Goal: Task Accomplishment & Management: Complete application form

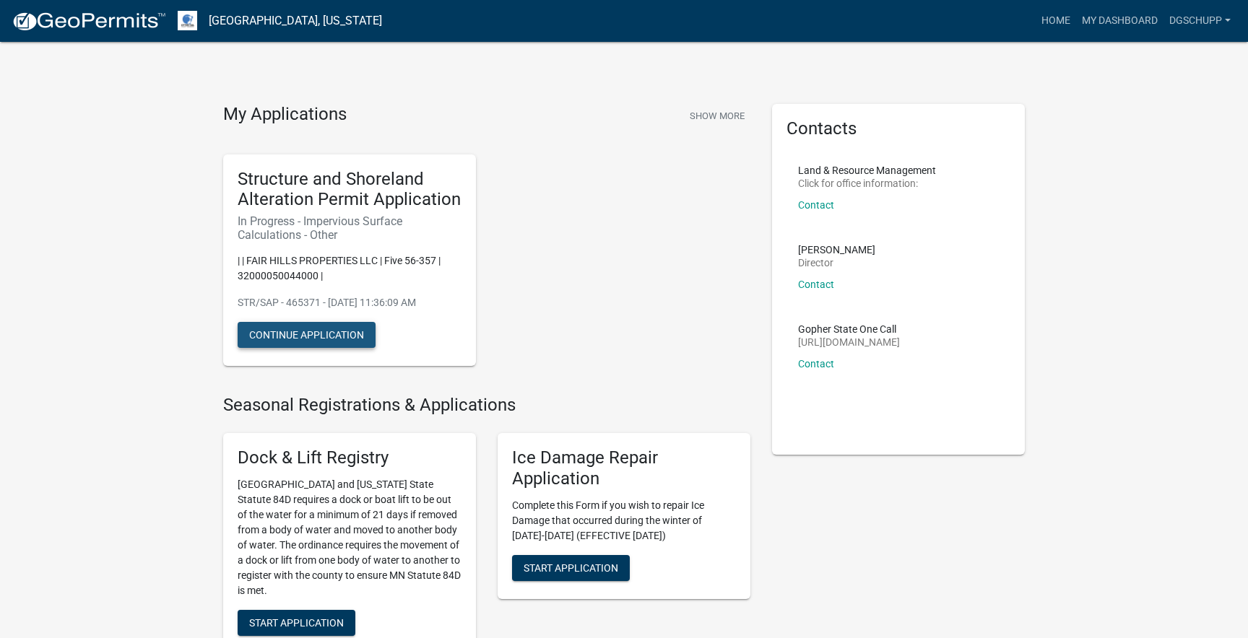
click at [322, 334] on button "Continue Application" at bounding box center [307, 335] width 138 height 26
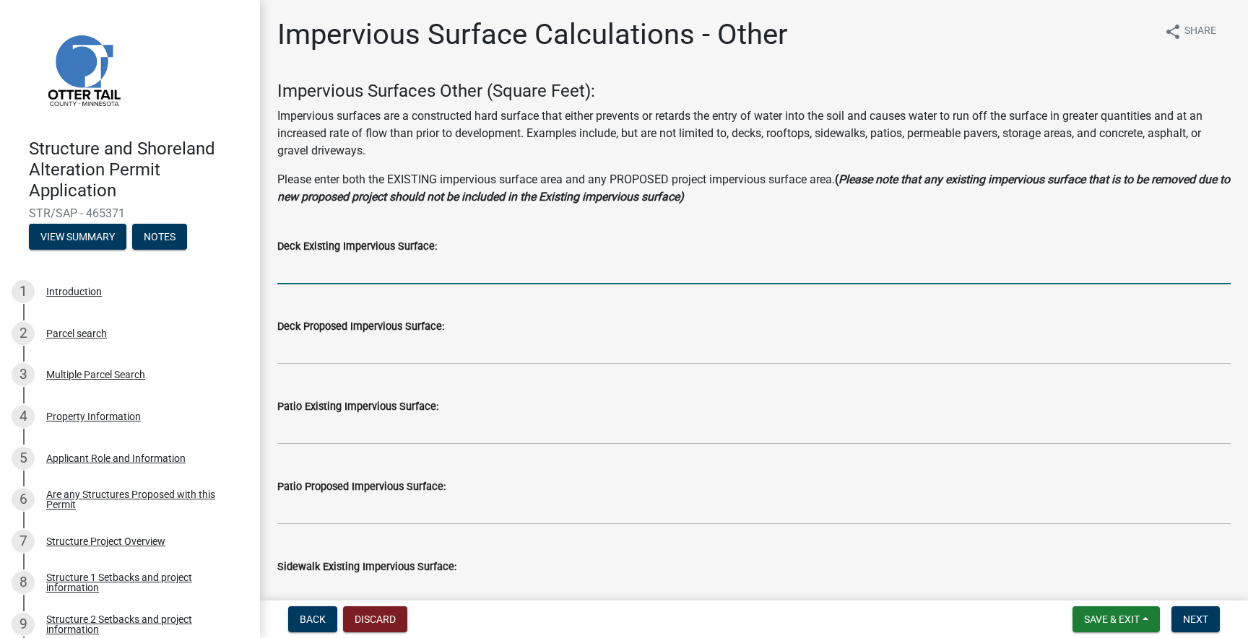
click at [330, 269] on input "text" at bounding box center [753, 270] width 953 height 30
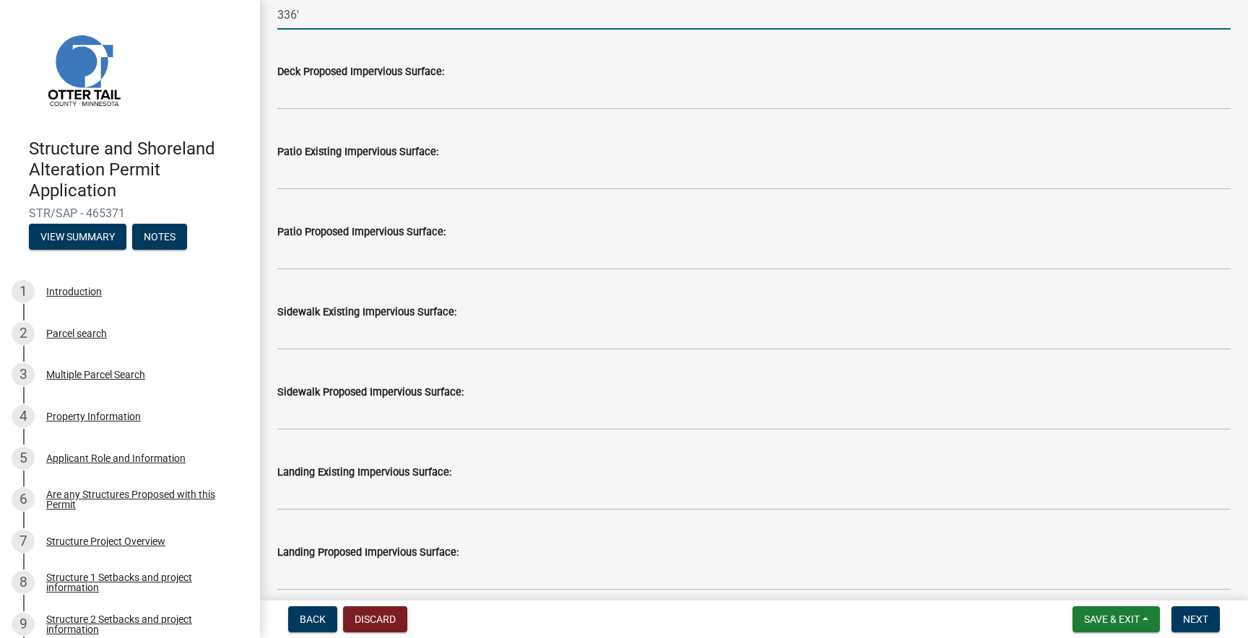
scroll to position [264, 0]
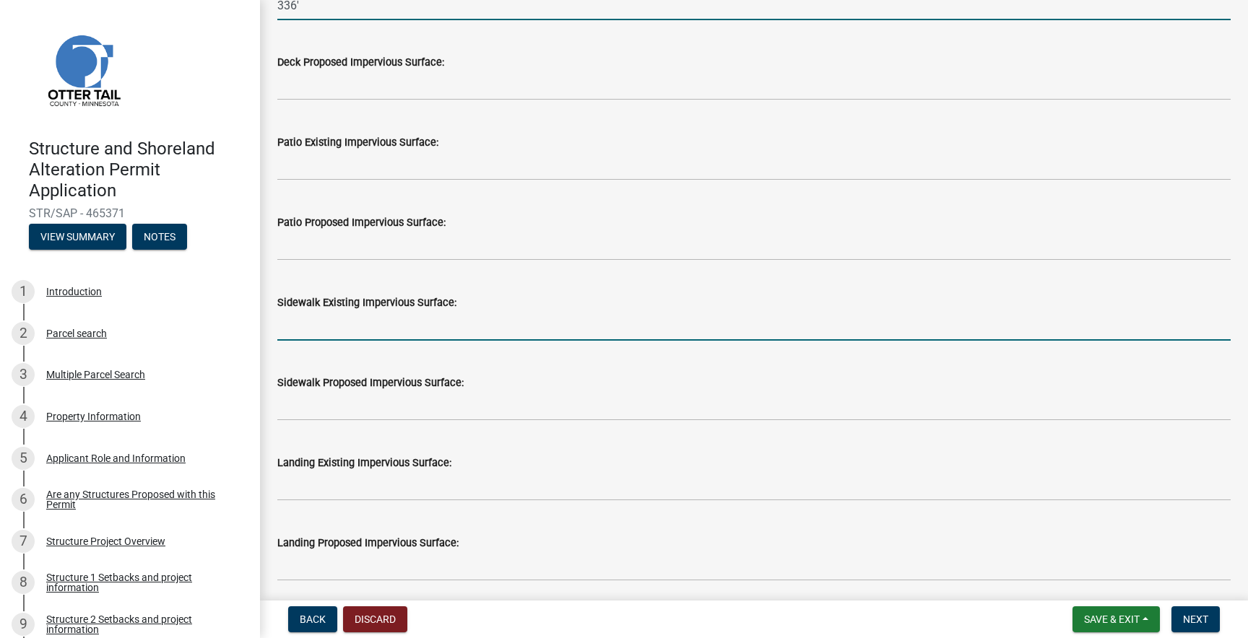
type input "336"
click at [316, 326] on input "text" at bounding box center [753, 326] width 953 height 30
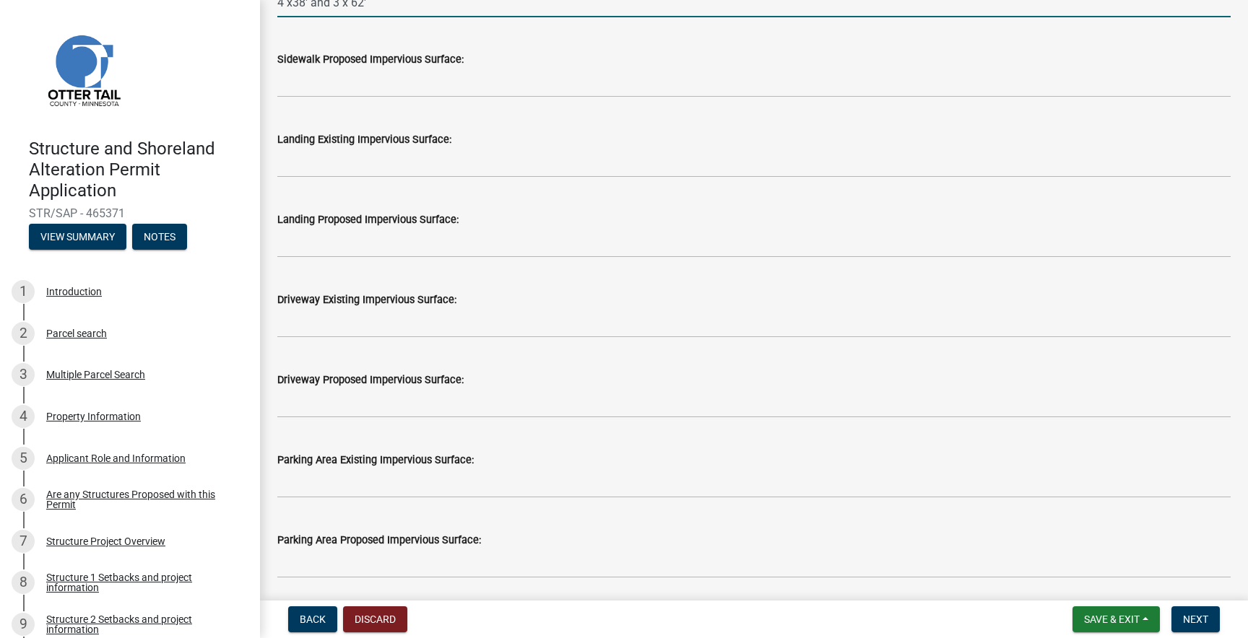
scroll to position [591, 0]
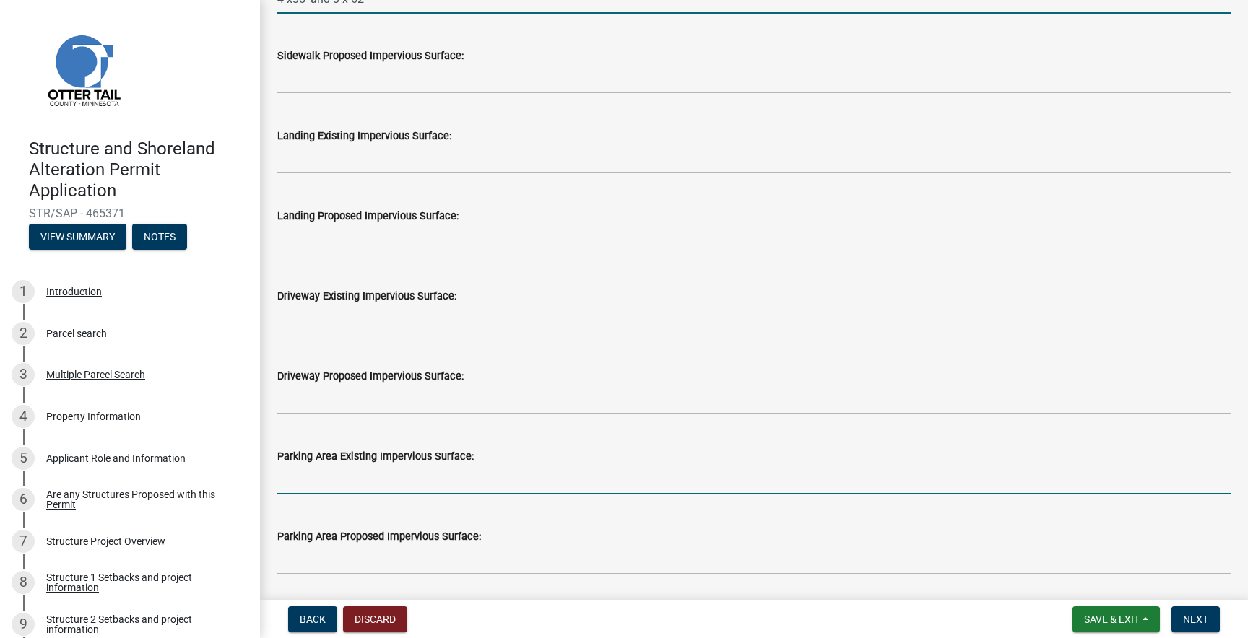
type input "438362"
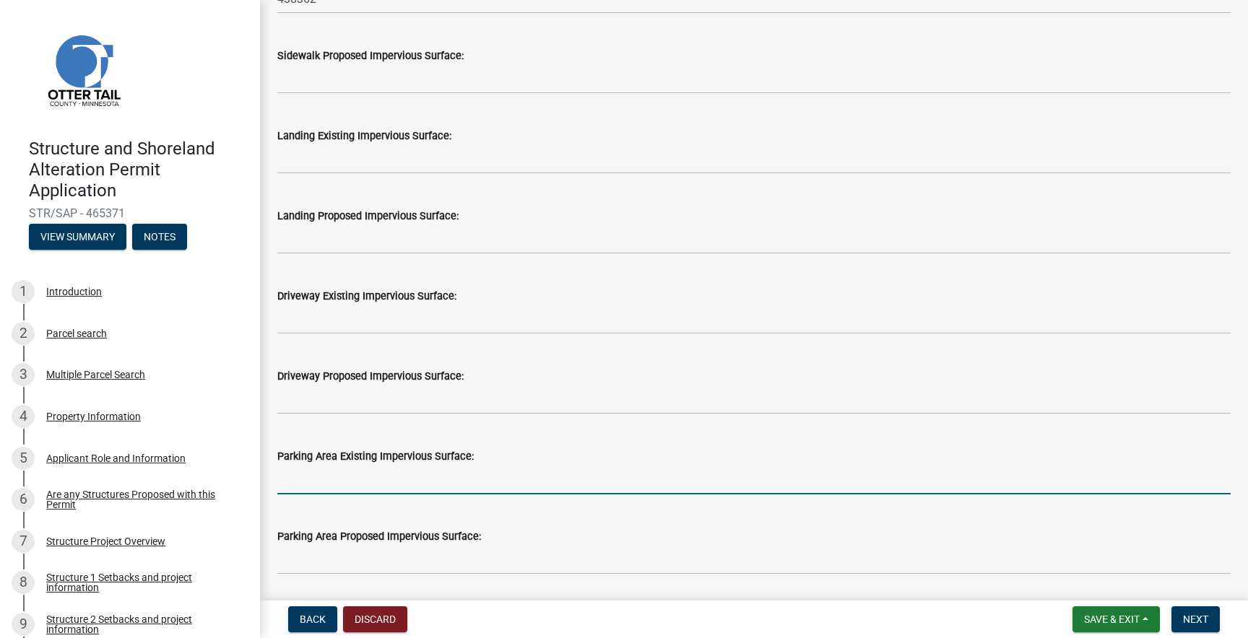
click at [300, 477] on input "text" at bounding box center [753, 480] width 953 height 30
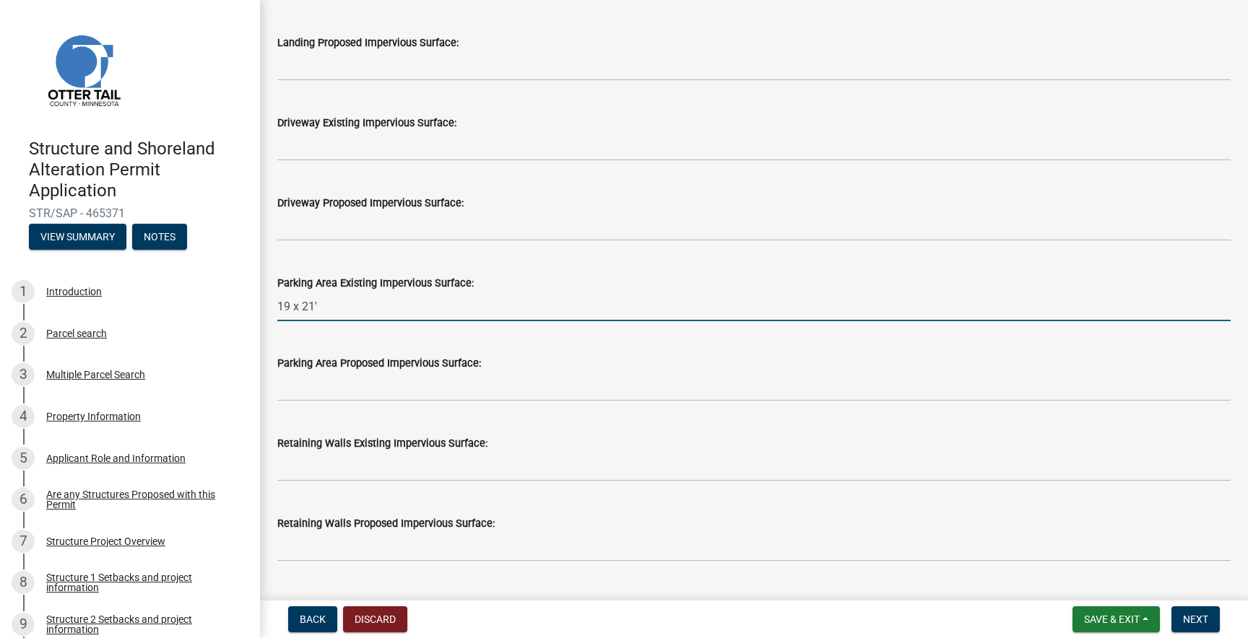
scroll to position [780, 0]
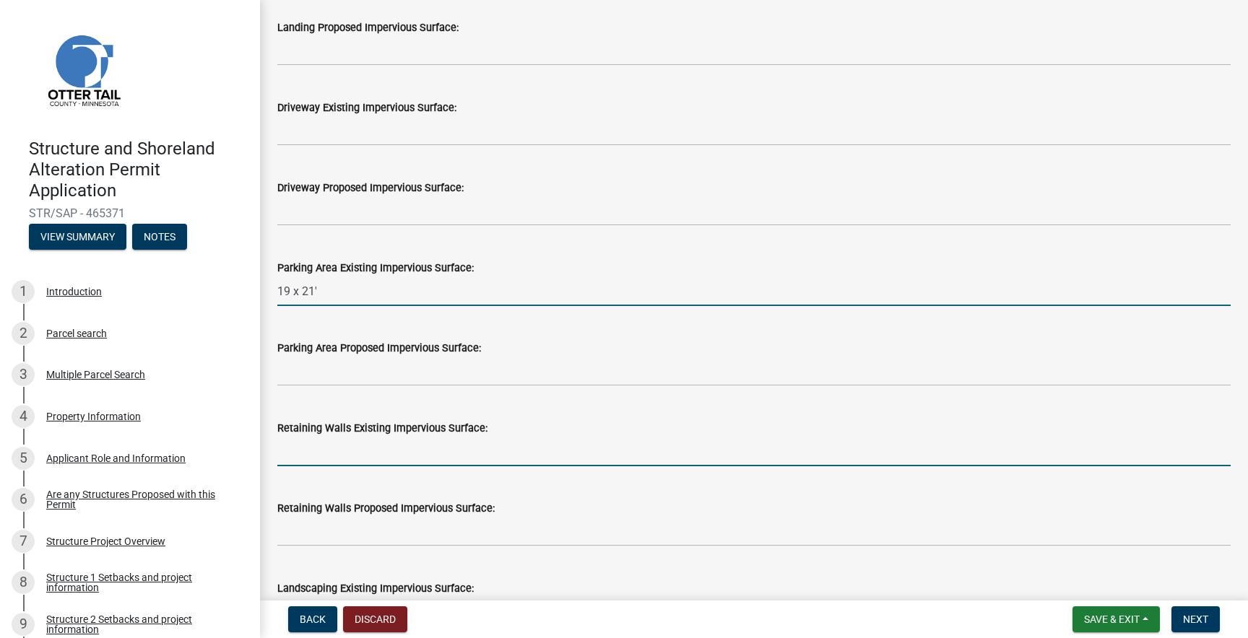
type input "1921"
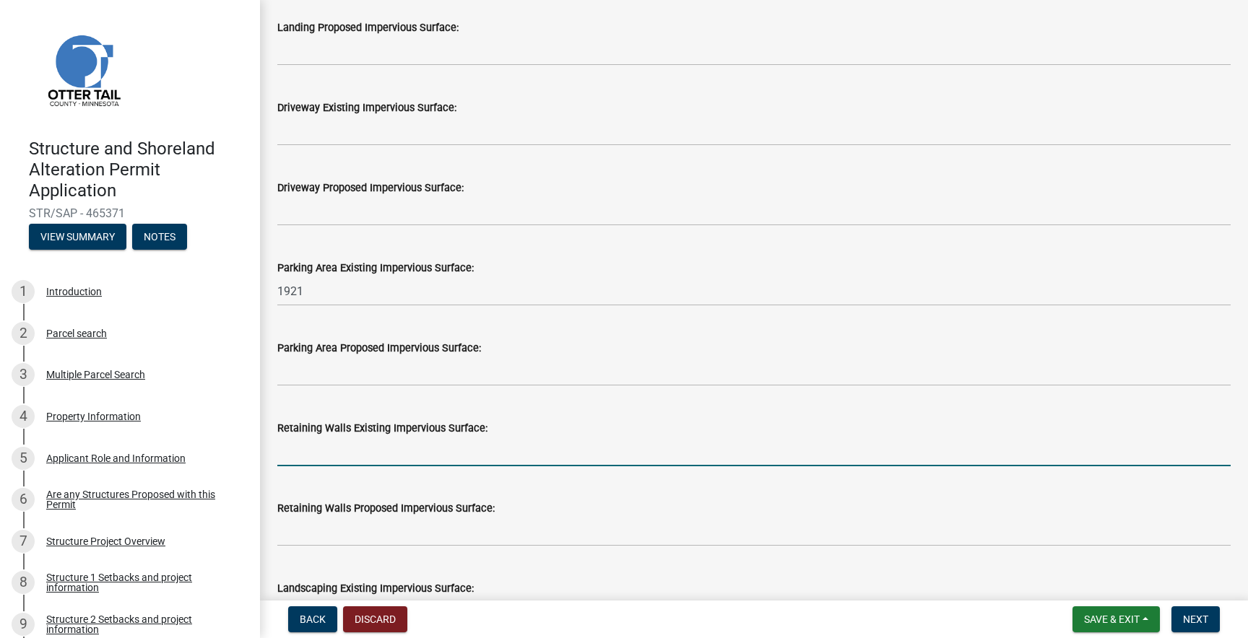
click at [292, 453] on input "text" at bounding box center [753, 452] width 953 height 30
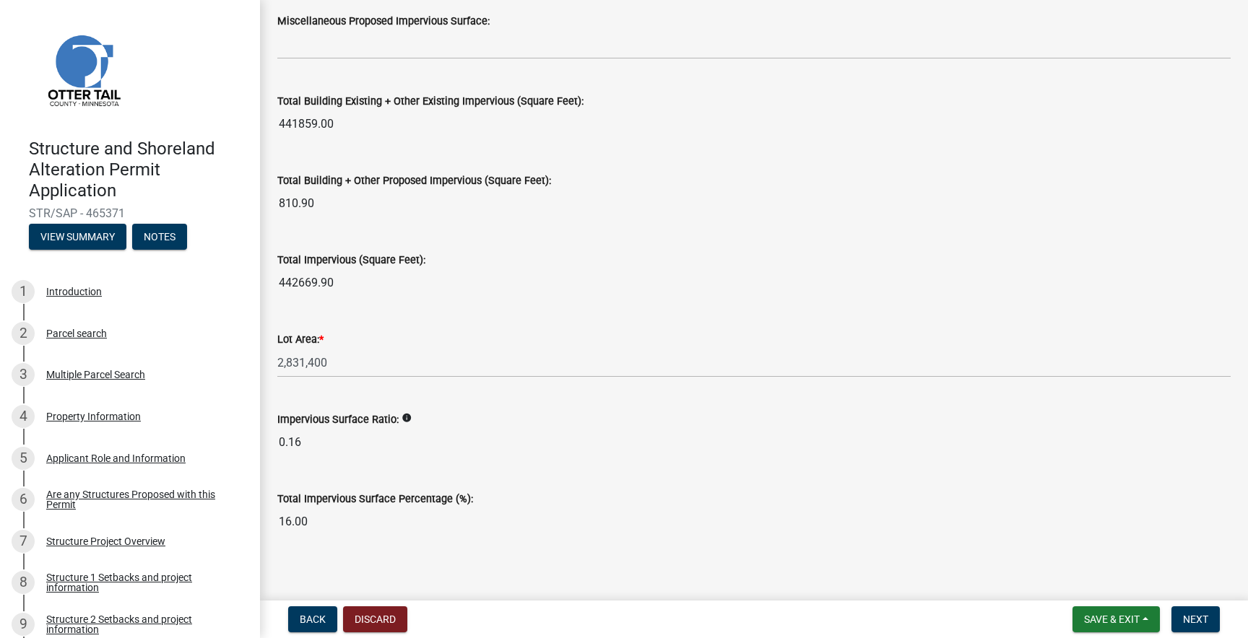
scroll to position [1599, 0]
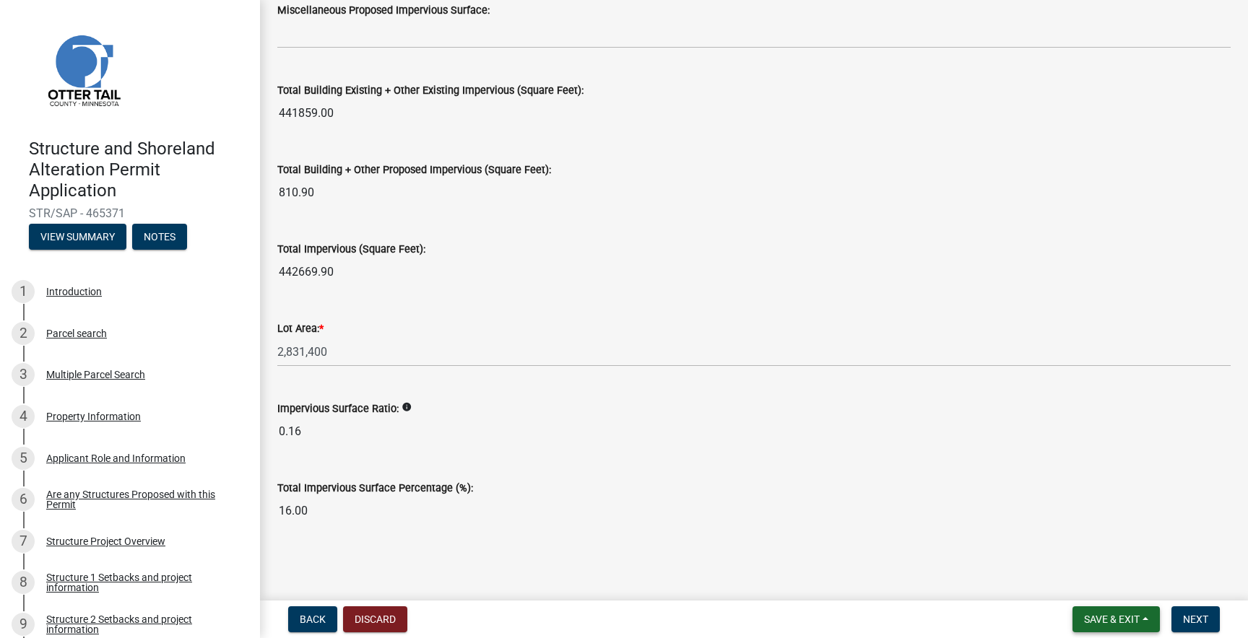
type input "231590"
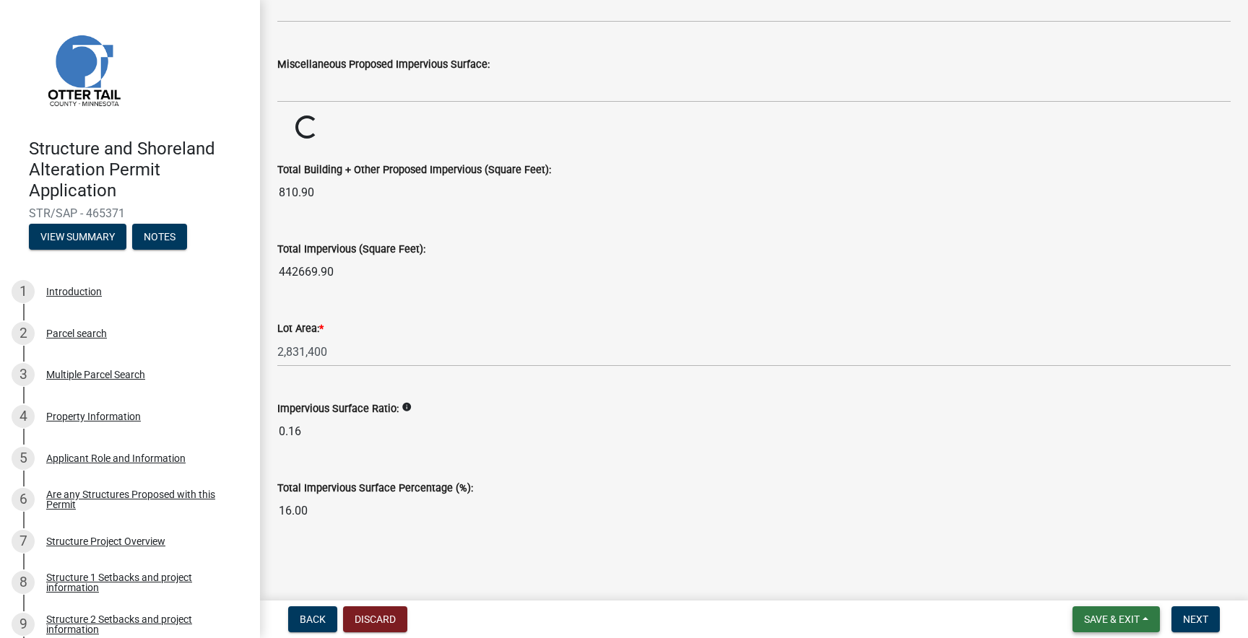
scroll to position [1544, 0]
click at [1121, 617] on span "Save & Exit" at bounding box center [1112, 620] width 56 height 12
click at [1096, 545] on button "Save" at bounding box center [1102, 547] width 116 height 35
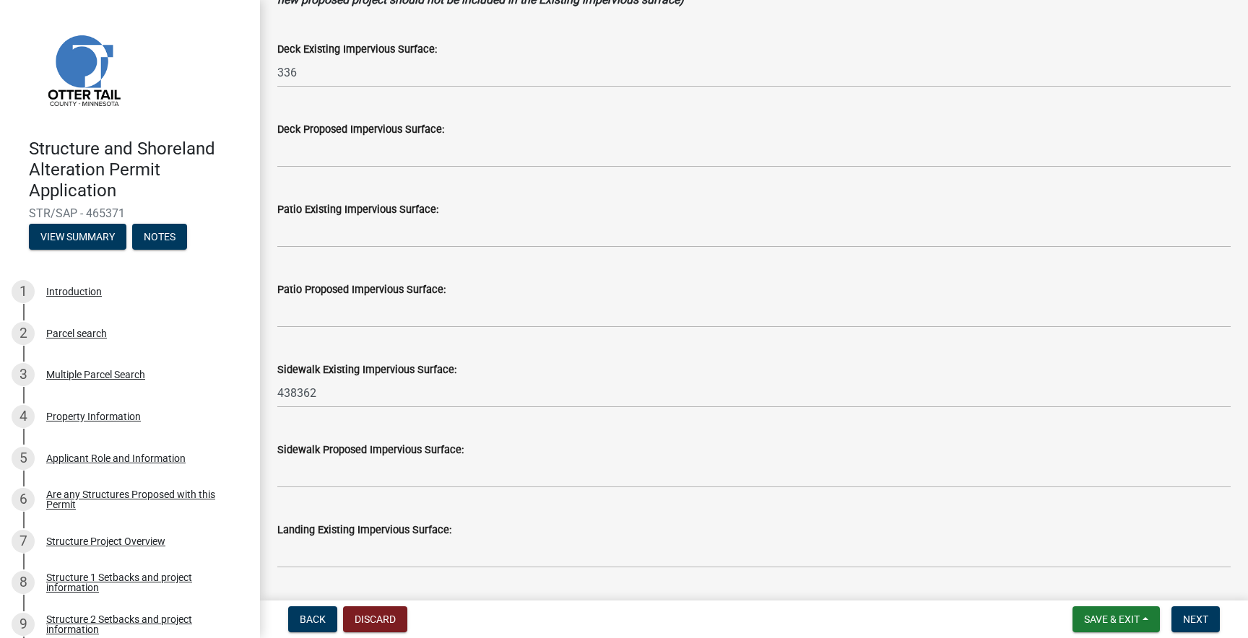
scroll to position [203, 0]
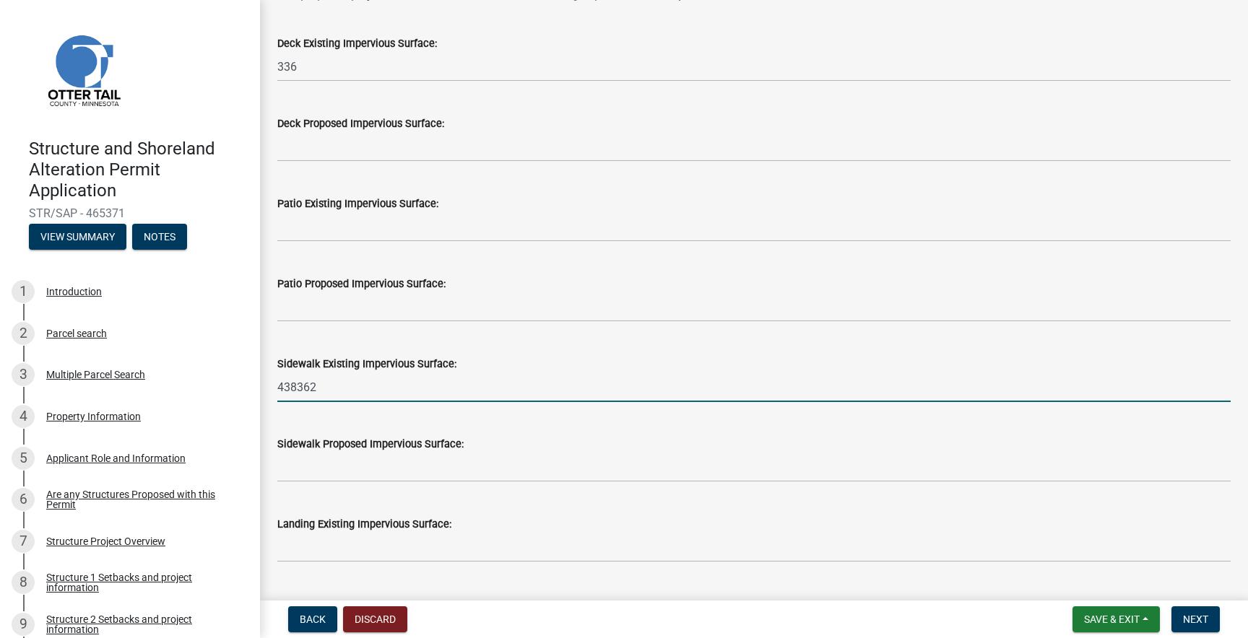
click at [322, 387] on input "438362" at bounding box center [753, 388] width 953 height 30
type input "4"
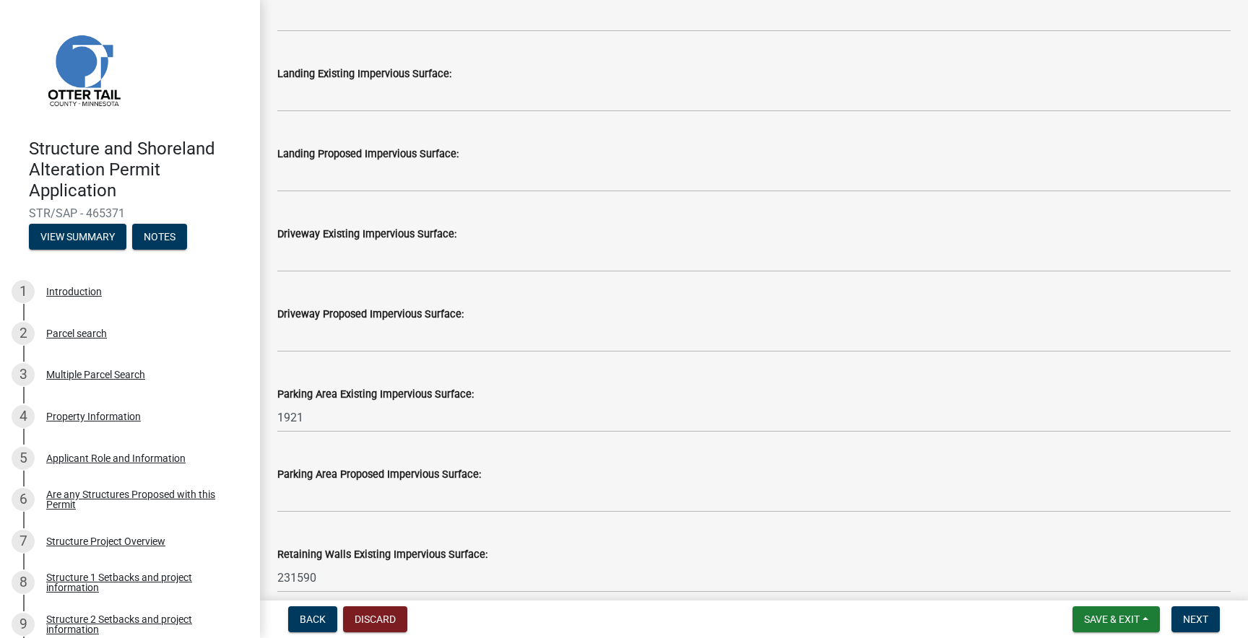
scroll to position [656, 0]
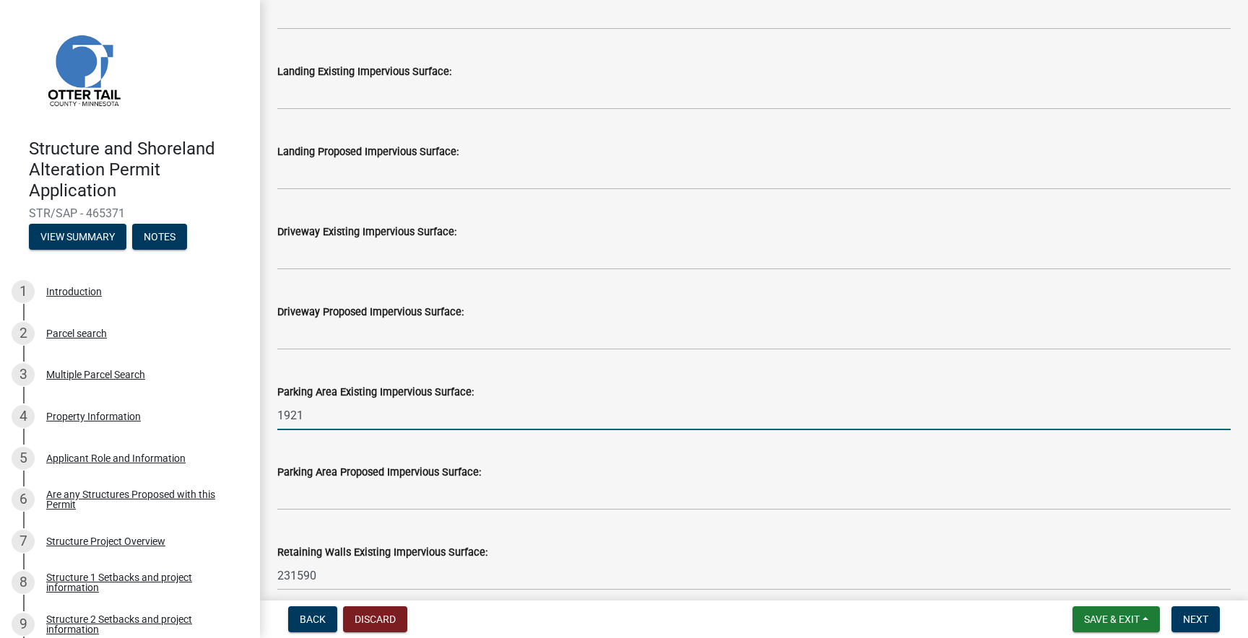
type input "152186"
click at [309, 414] on input "1921" at bounding box center [753, 416] width 953 height 30
type input "1"
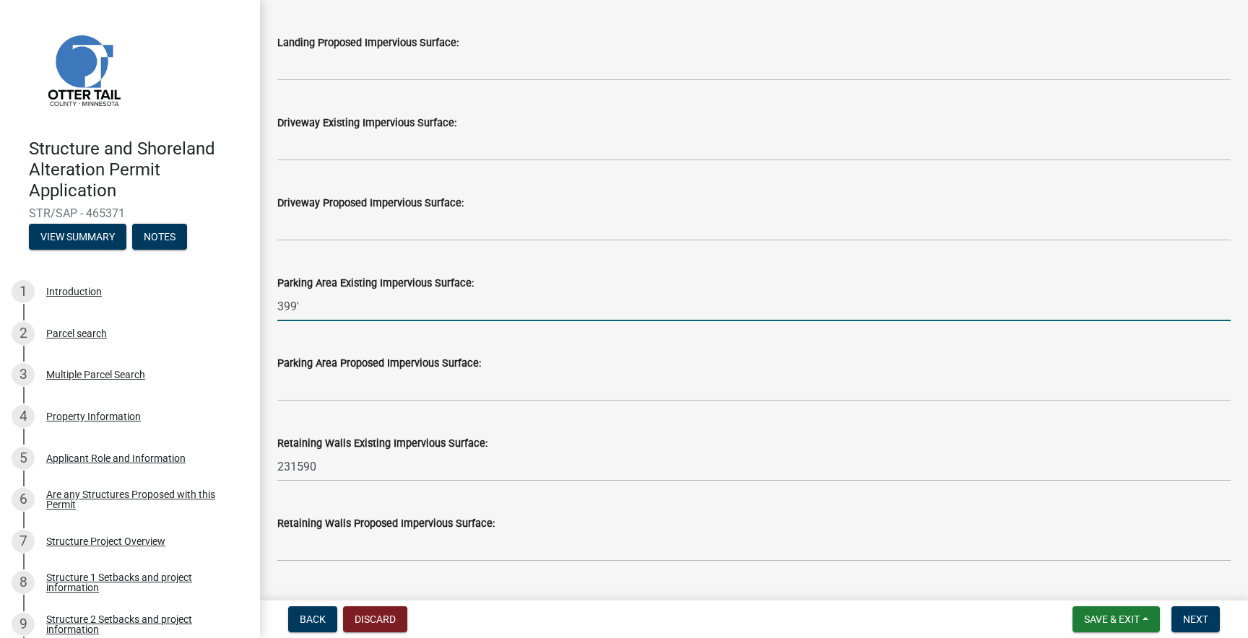
scroll to position [771, 0]
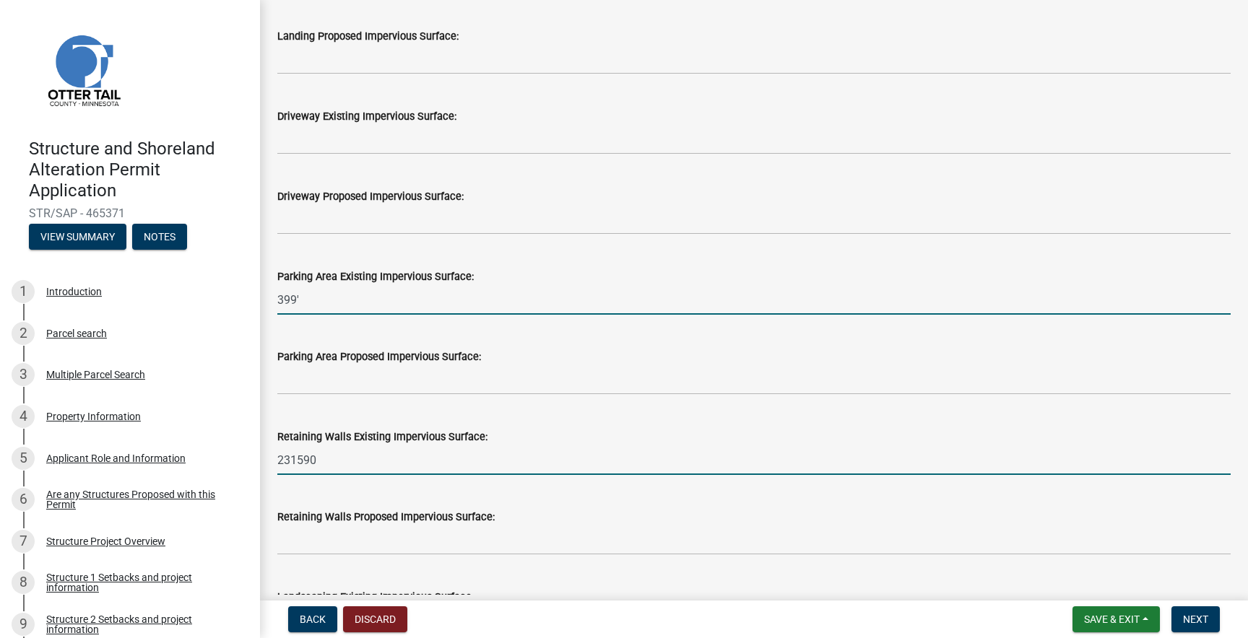
type input "399"
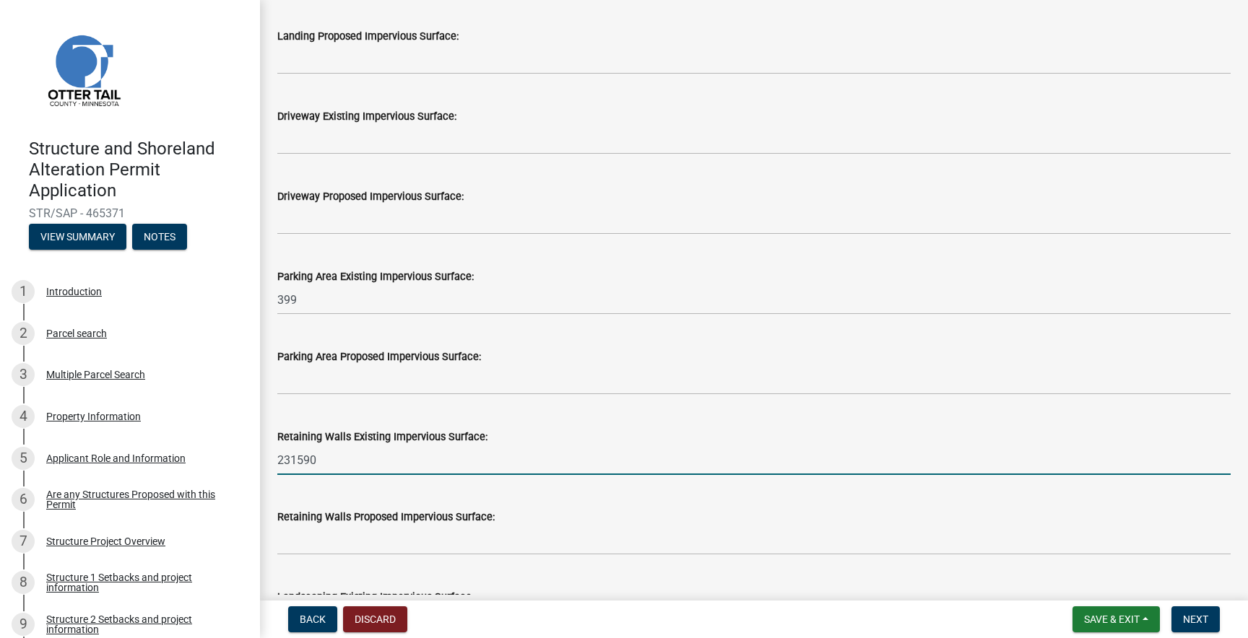
click at [325, 460] on input "231590" at bounding box center [753, 461] width 953 height 30
type input "2"
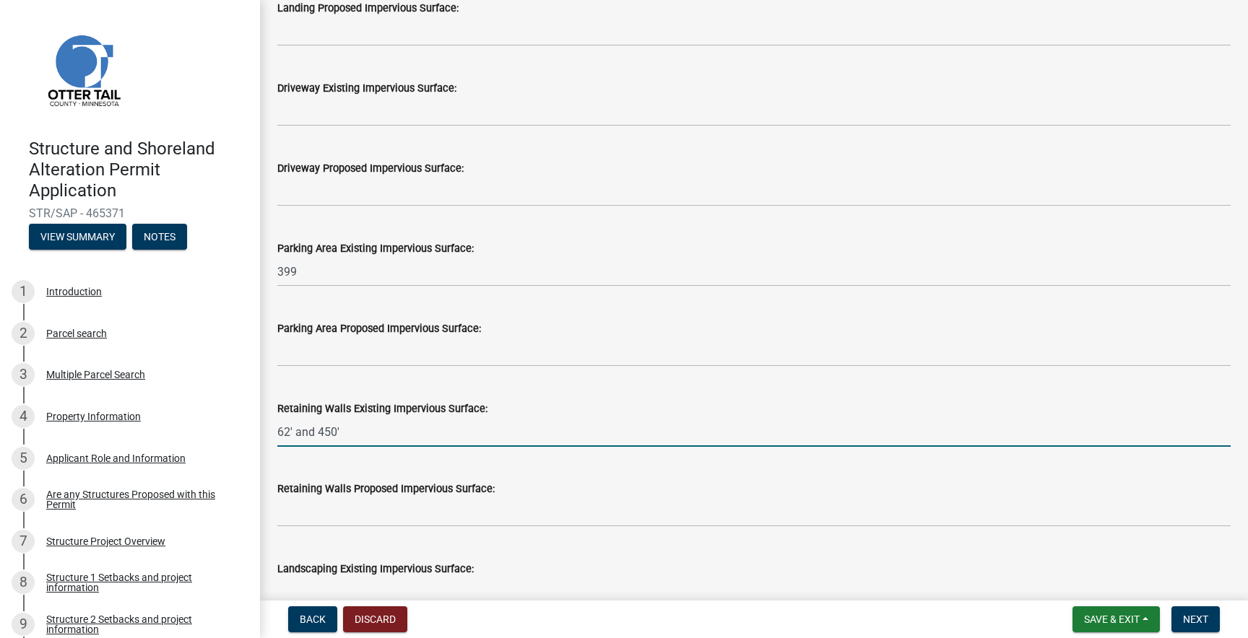
scroll to position [805, 0]
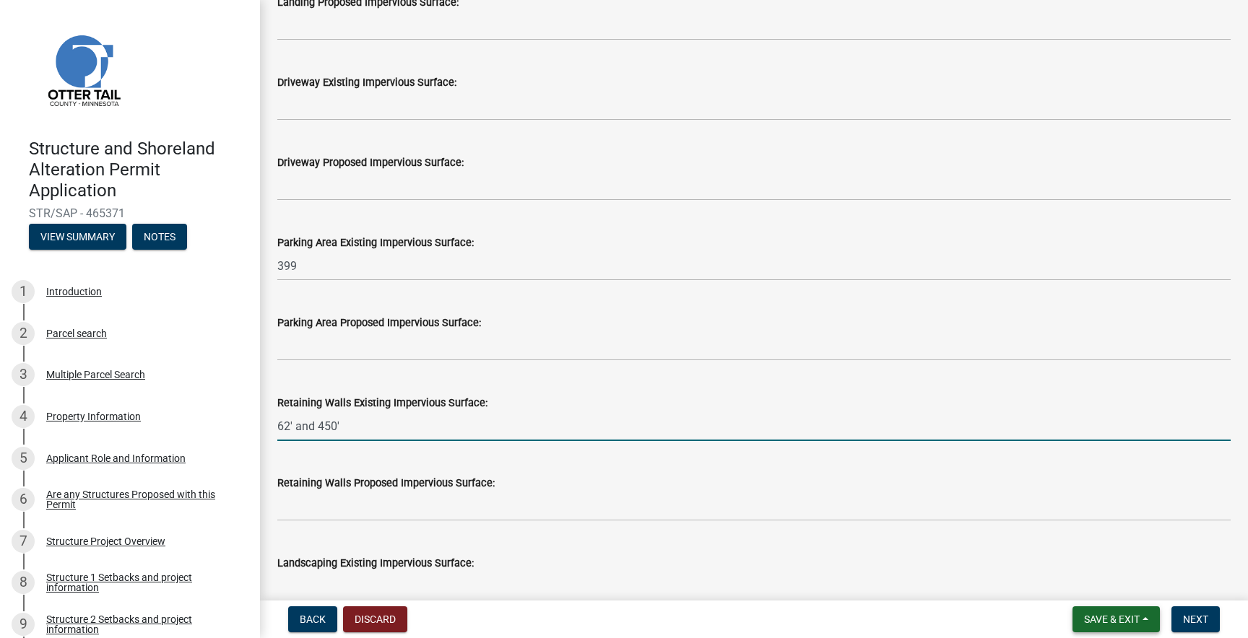
type input "62450"
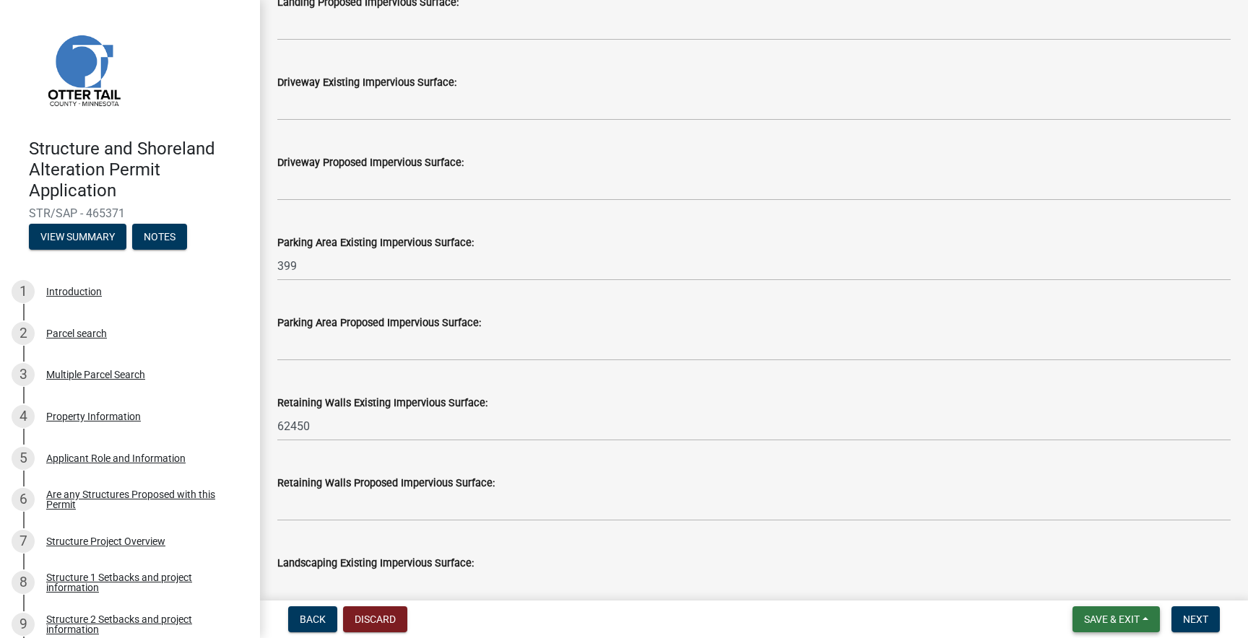
click at [1119, 617] on span "Save & Exit" at bounding box center [1112, 620] width 56 height 12
click at [1096, 545] on button "Save" at bounding box center [1102, 547] width 116 height 35
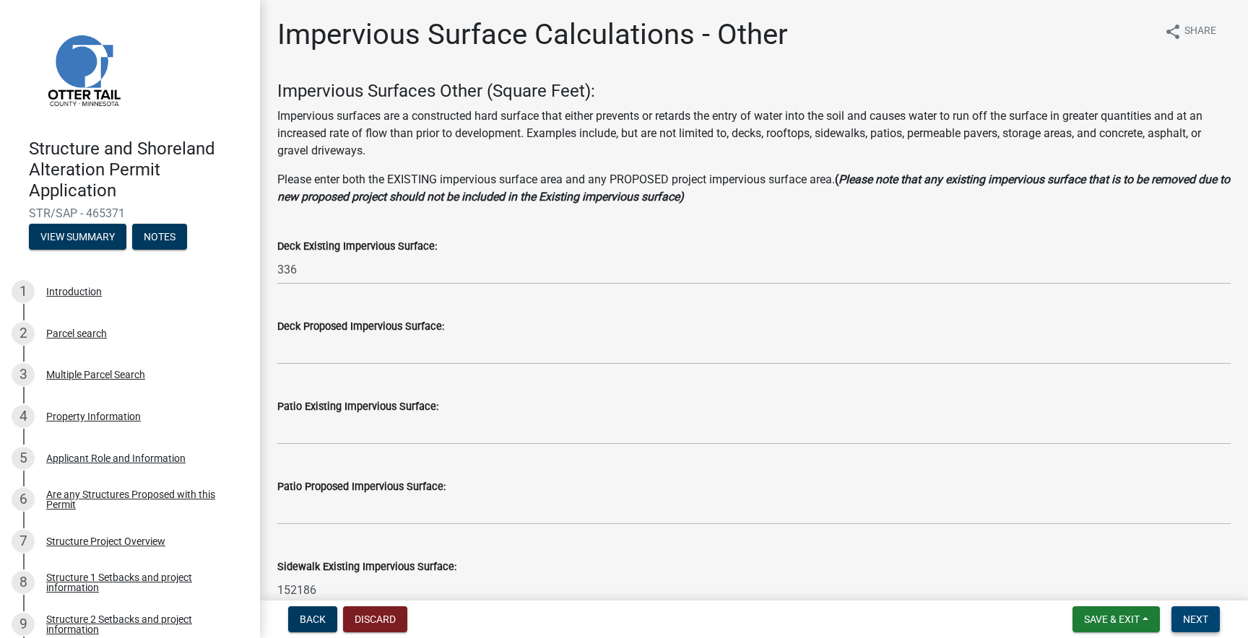
click at [1200, 618] on span "Next" at bounding box center [1195, 620] width 25 height 12
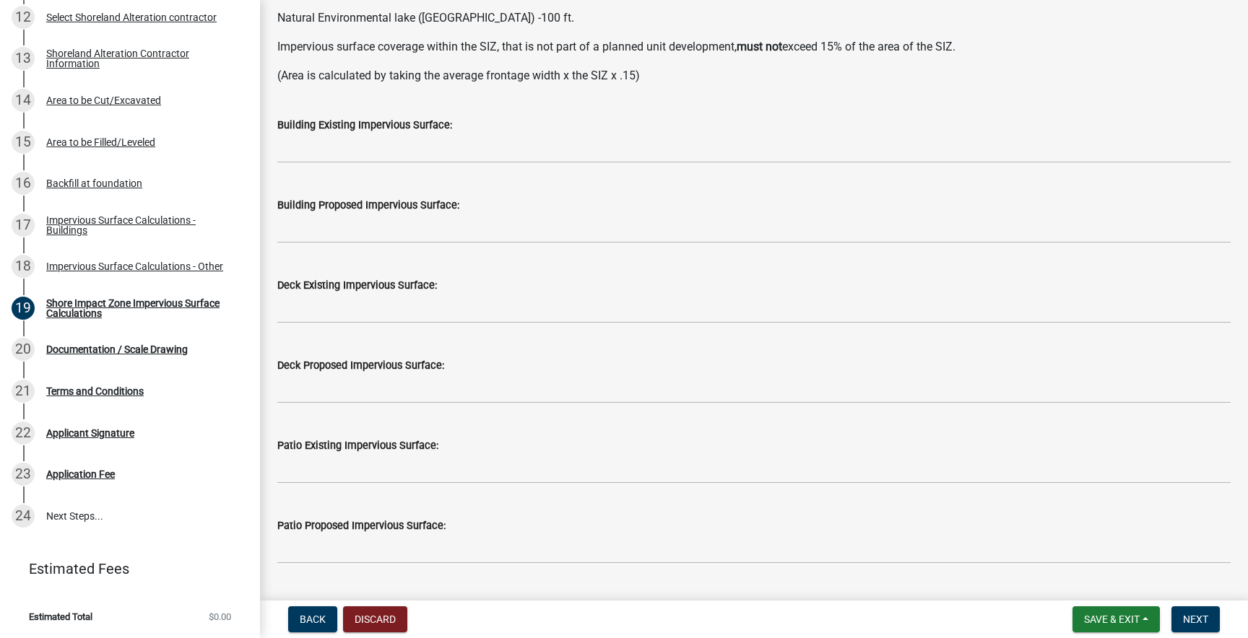
scroll to position [212, 0]
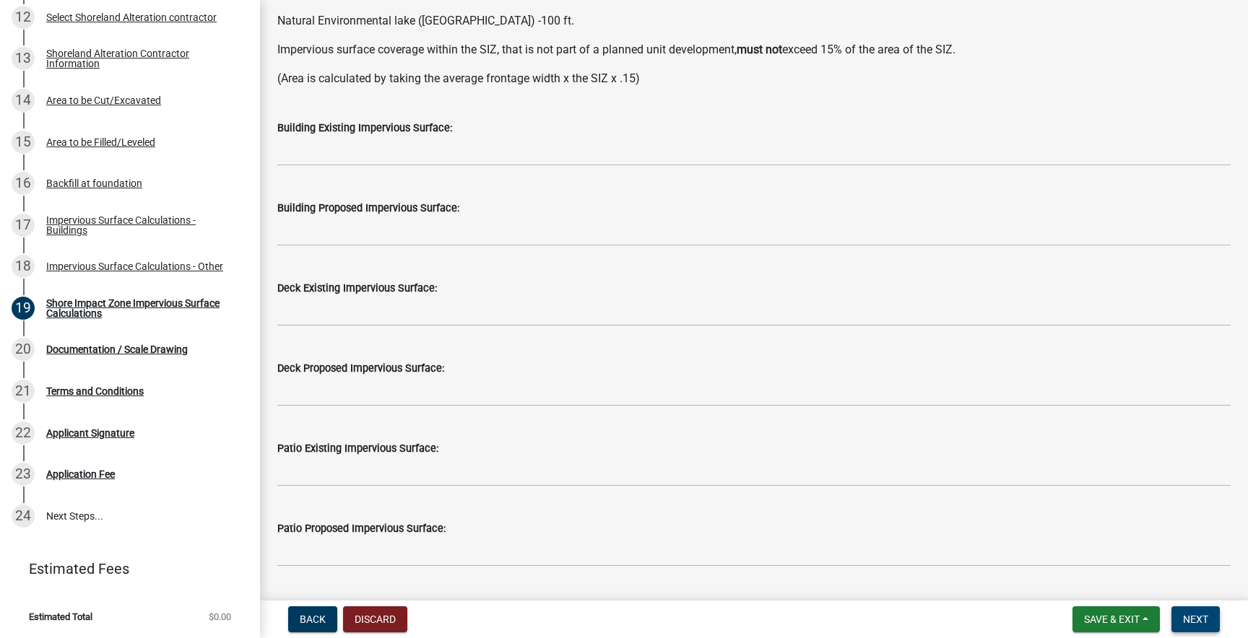
click at [1206, 620] on span "Next" at bounding box center [1195, 620] width 25 height 12
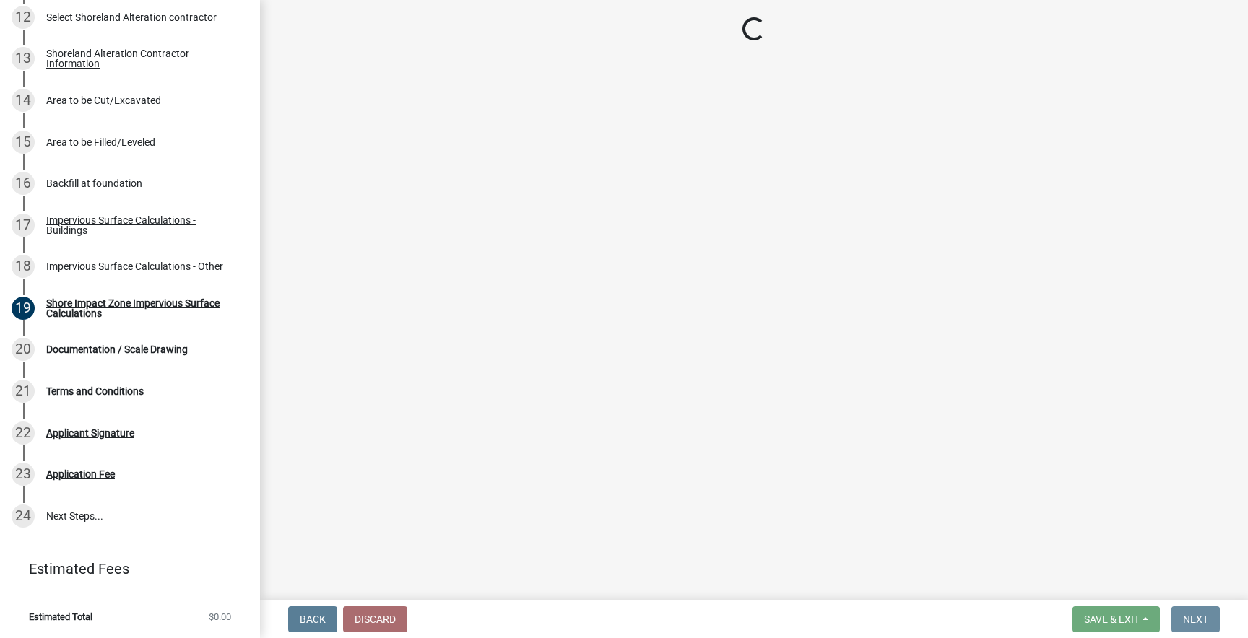
scroll to position [0, 0]
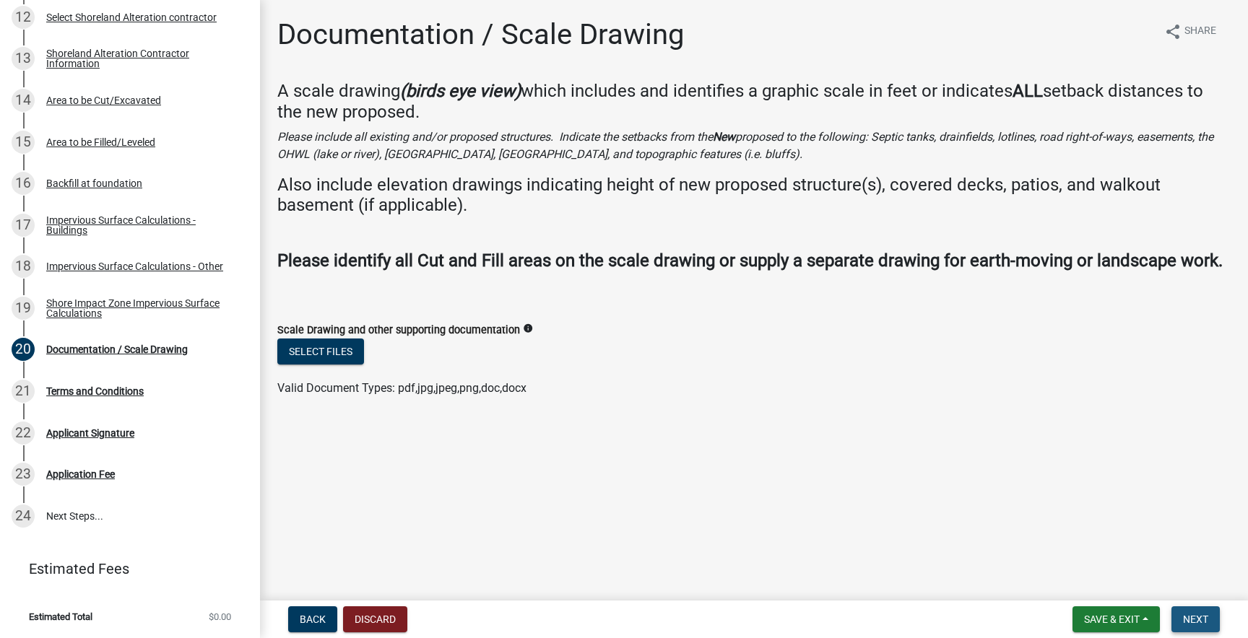
click at [1205, 620] on span "Next" at bounding box center [1195, 620] width 25 height 12
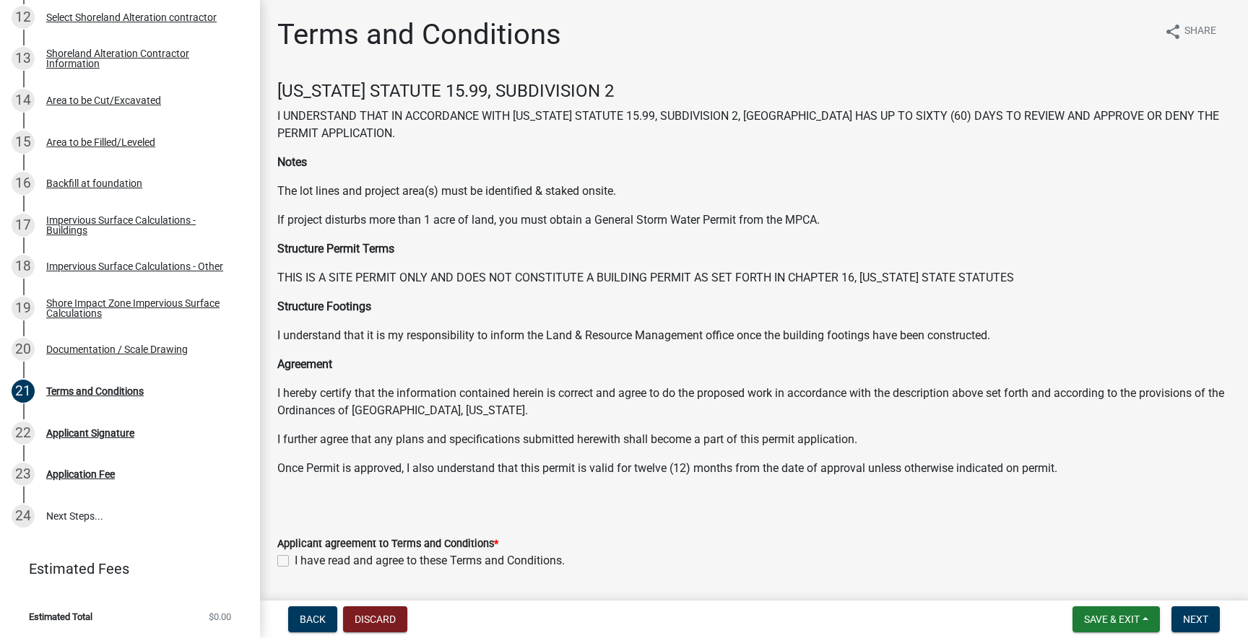
click at [295, 560] on label "I have read and agree to these Terms and Conditions." at bounding box center [430, 560] width 270 height 17
click at [295, 560] on input "I have read and agree to these Terms and Conditions." at bounding box center [299, 556] width 9 height 9
checkbox input "true"
click at [1119, 616] on span "Save & Exit" at bounding box center [1112, 620] width 56 height 12
click at [1086, 549] on button "Save" at bounding box center [1102, 547] width 116 height 35
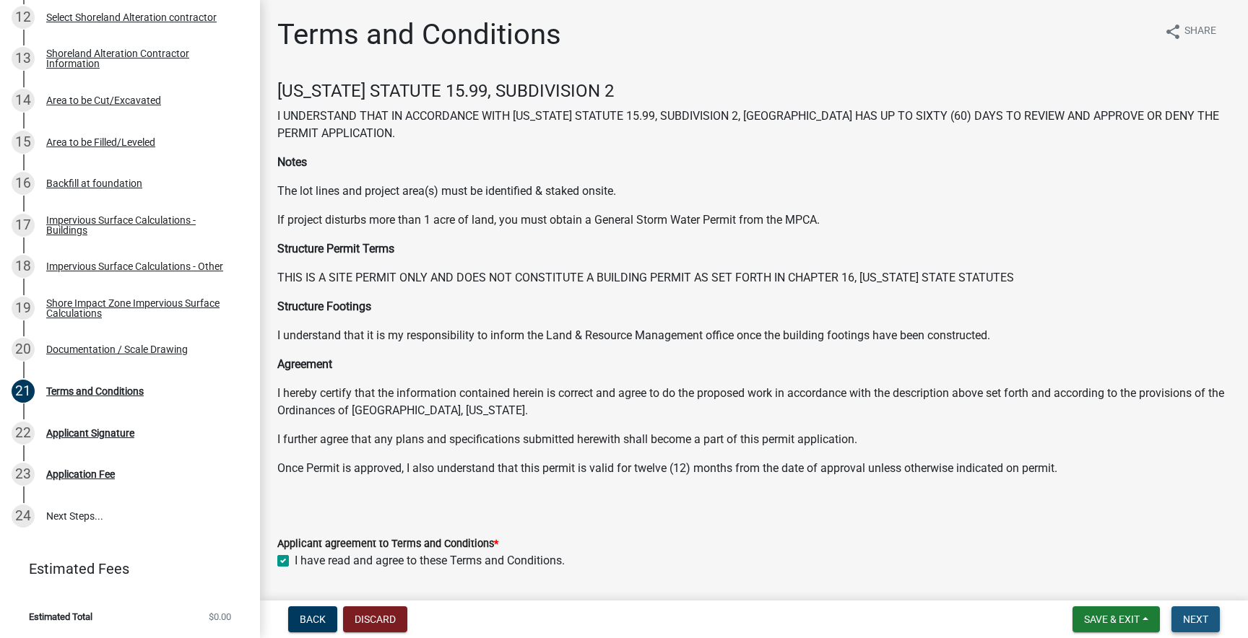
click at [1202, 618] on span "Next" at bounding box center [1195, 620] width 25 height 12
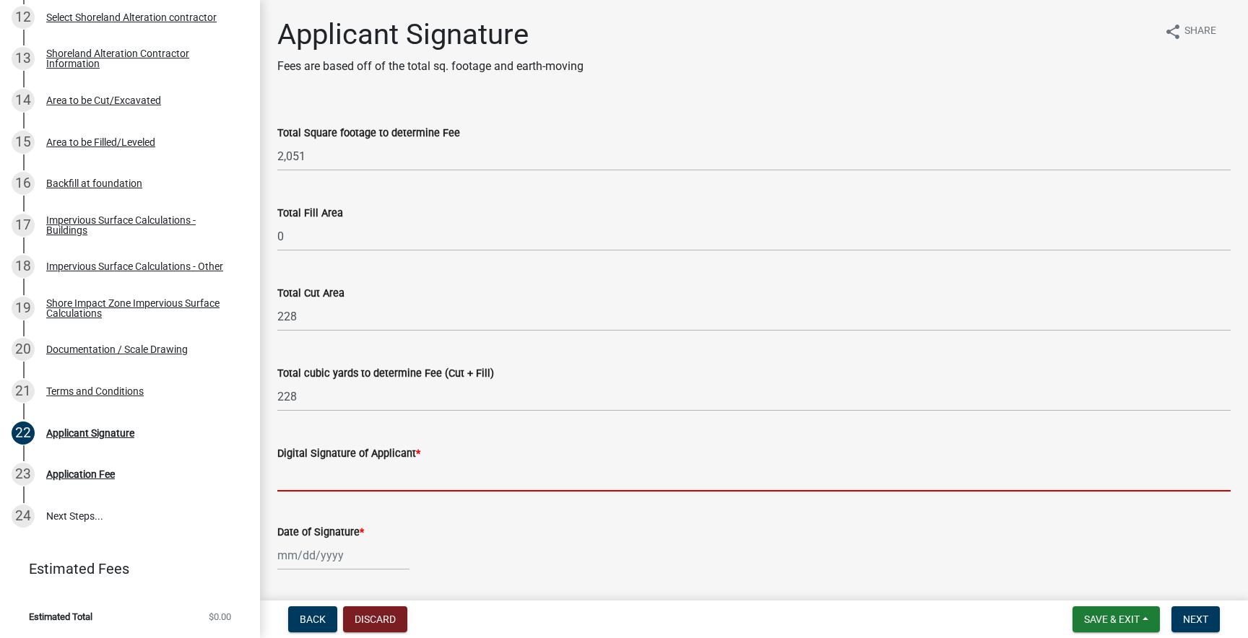
click at [340, 484] on input "Digital Signature of Applicant *" at bounding box center [753, 477] width 953 height 30
type input "Daniel Schupp"
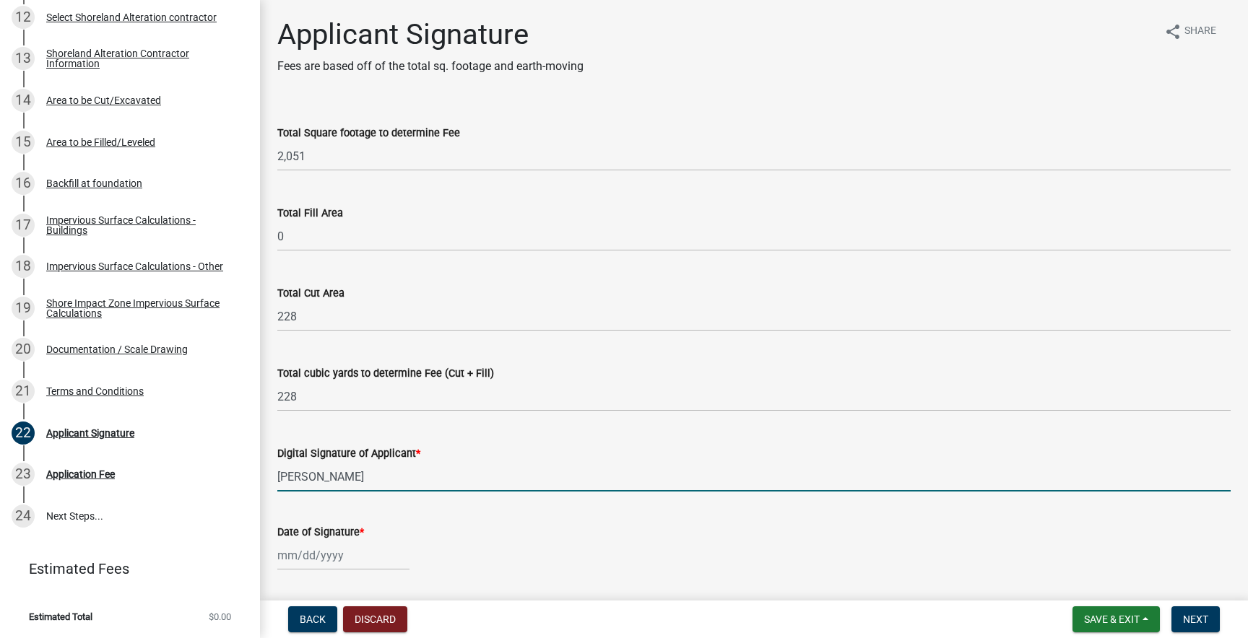
select select "8"
select select "2025"
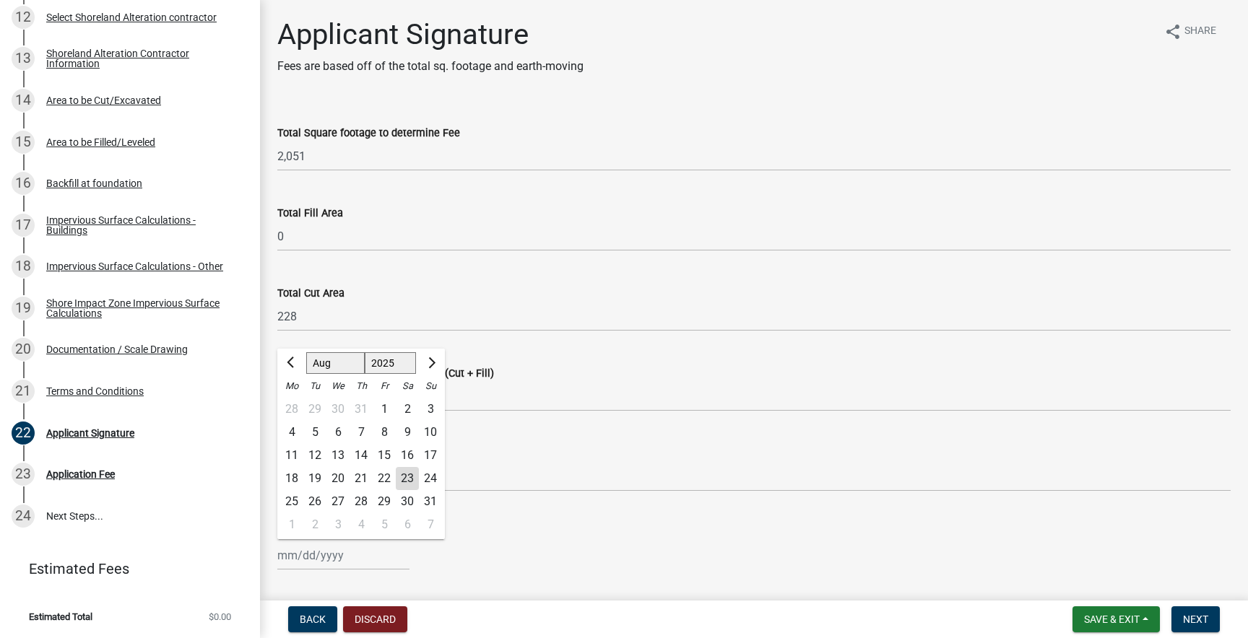
click at [352, 561] on input "Date of Signature *" at bounding box center [343, 556] width 132 height 30
click at [402, 474] on div "23" at bounding box center [407, 478] width 23 height 23
type input "08/23/2025"
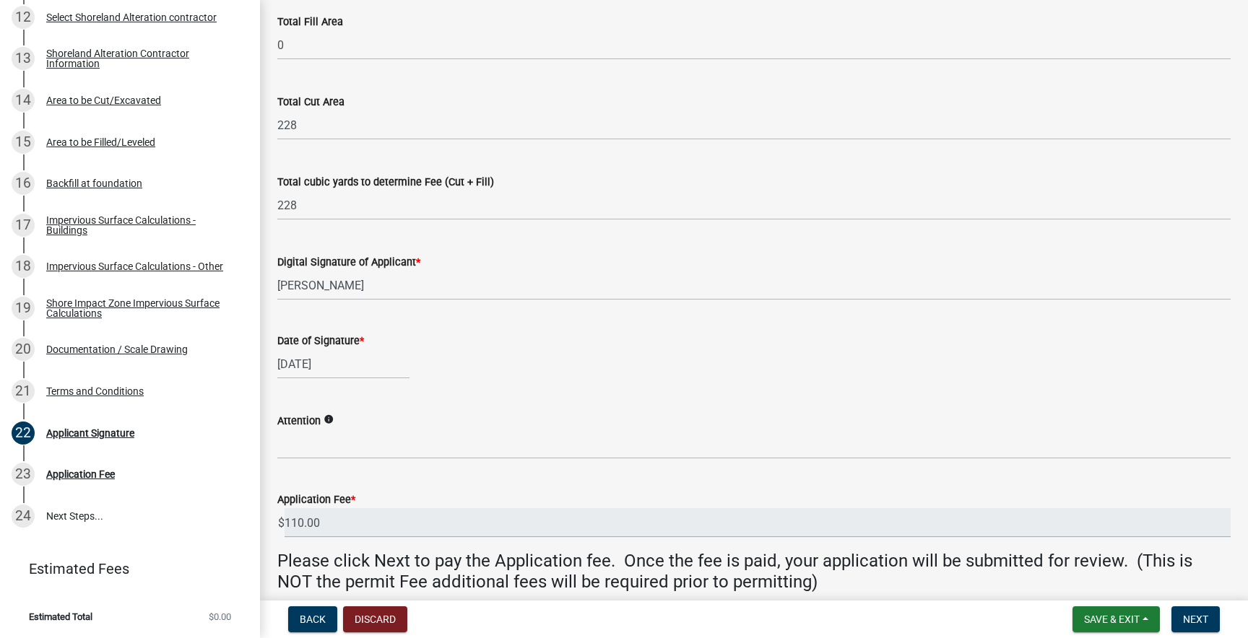
scroll to position [198, 0]
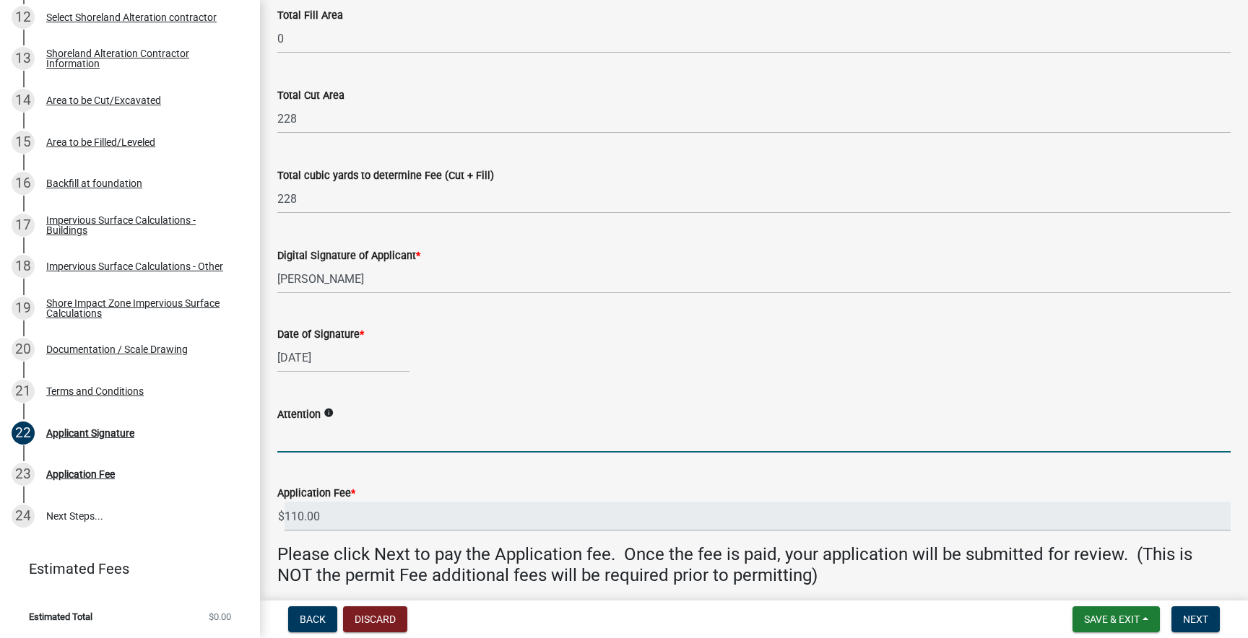
click at [317, 443] on input "Attention" at bounding box center [753, 438] width 953 height 30
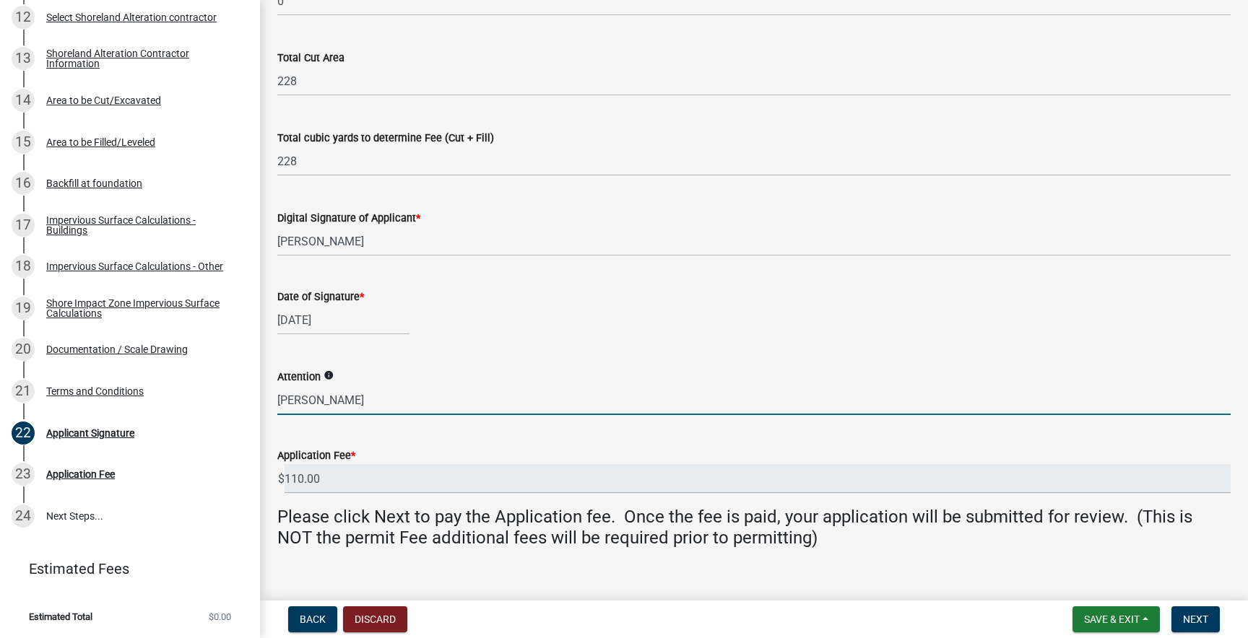
scroll to position [256, 0]
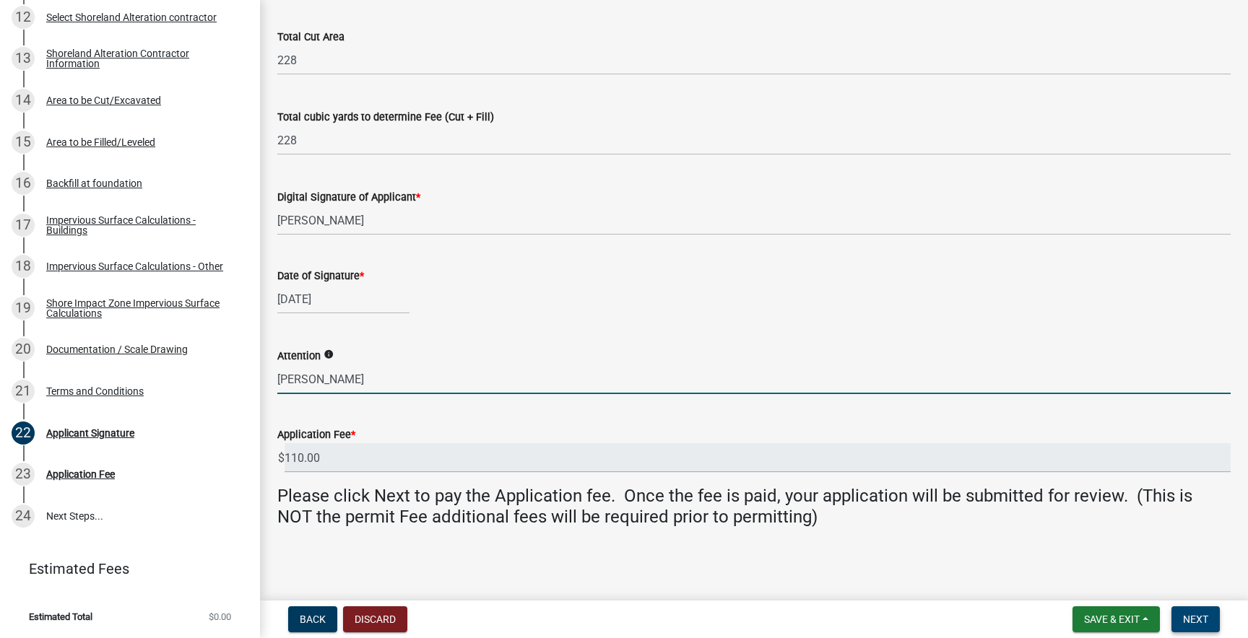
type input "Kyle Westerguard"
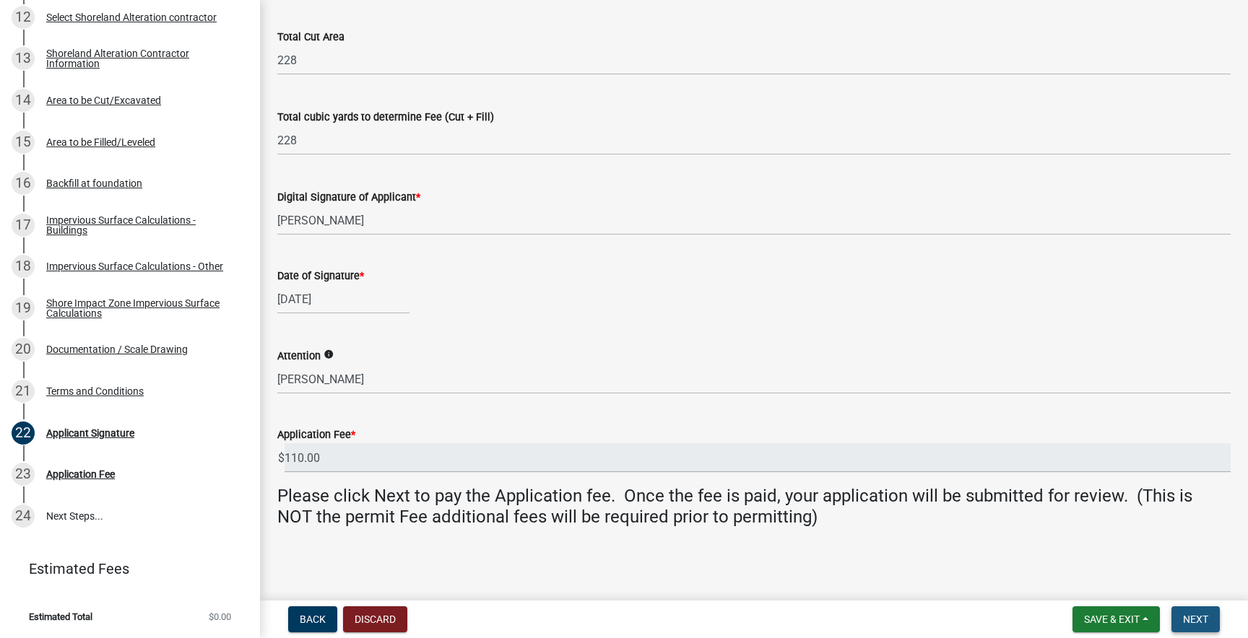
click at [1199, 617] on span "Next" at bounding box center [1195, 620] width 25 height 12
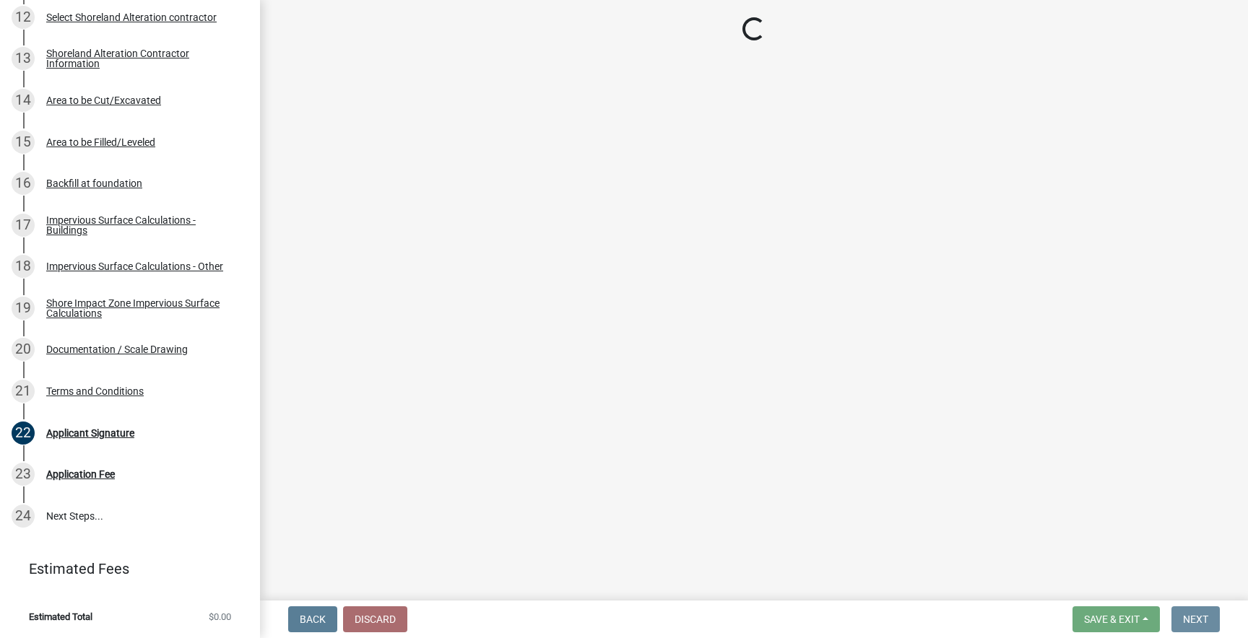
scroll to position [0, 0]
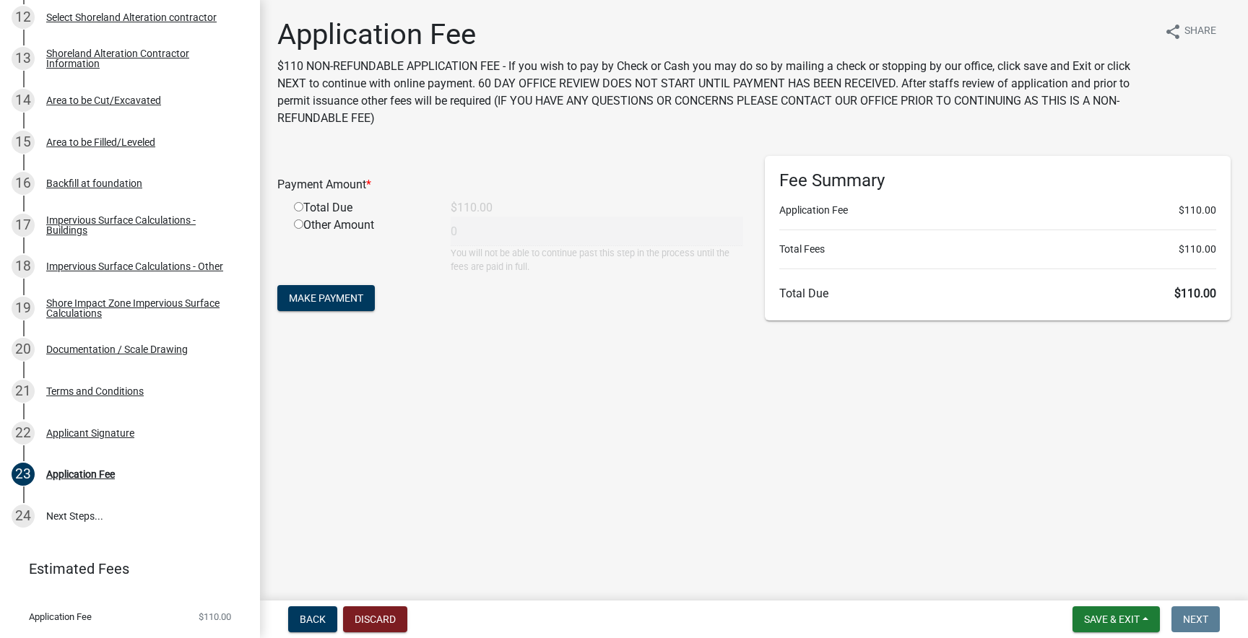
click at [298, 205] on input "radio" at bounding box center [298, 206] width 9 height 9
radio input "true"
type input "110"
click at [323, 299] on span "Make Payment" at bounding box center [326, 298] width 74 height 12
